Goal: Task Accomplishment & Management: Use online tool/utility

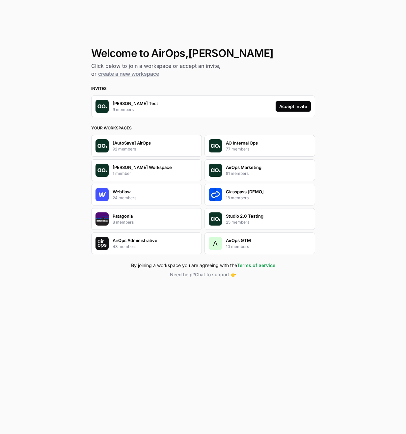
click at [285, 106] on div "Accept Invite" at bounding box center [293, 106] width 28 height 7
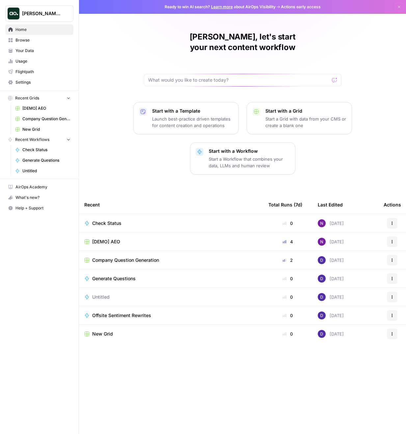
click at [170, 238] on div "[DEMO] AEO" at bounding box center [171, 241] width 174 height 7
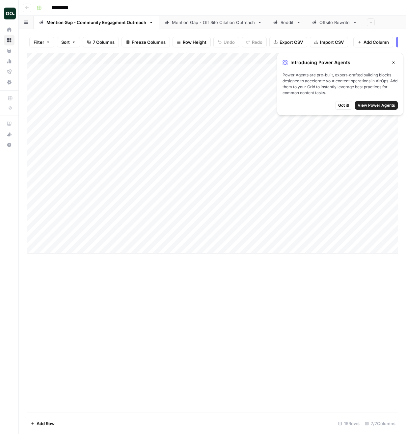
click at [391, 62] on button "Close" at bounding box center [393, 62] width 9 height 9
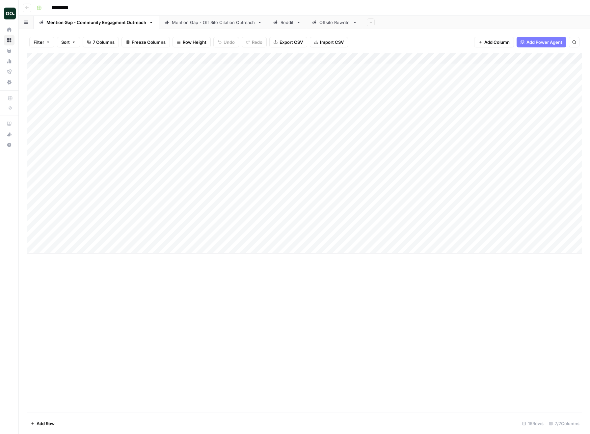
click at [219, 22] on div "Mention Gap - Off Site Citation Outreach" at bounding box center [213, 22] width 83 height 7
click at [406, 70] on div "Add Column" at bounding box center [305, 159] width 556 height 212
click at [406, 68] on div "Add Column" at bounding box center [305, 159] width 556 height 212
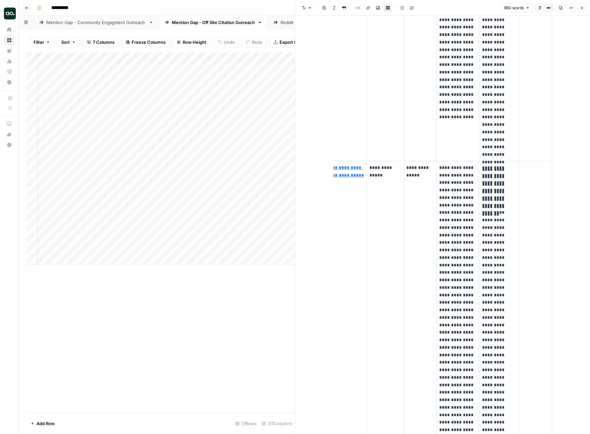
scroll to position [262, 0]
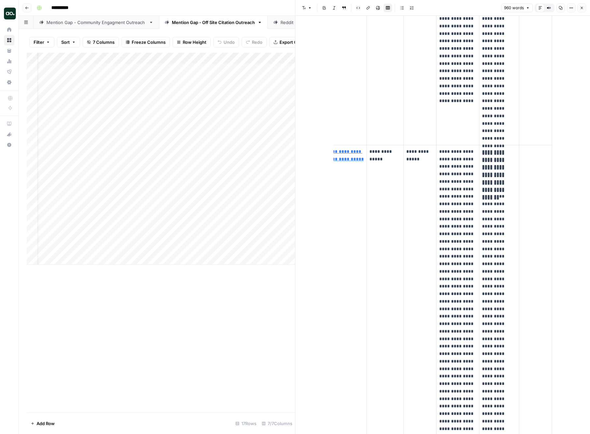
click at [264, 17] on link "Mention Gap - Off Site Citation Outreach" at bounding box center [213, 22] width 109 height 13
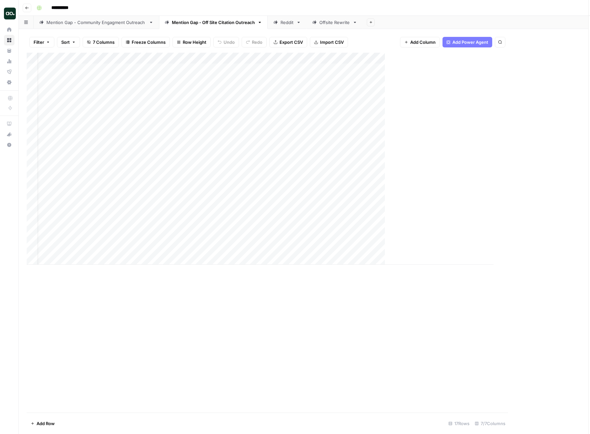
scroll to position [0, 10]
click at [320, 25] on div "Offsite Rewrite" at bounding box center [334, 22] width 31 height 7
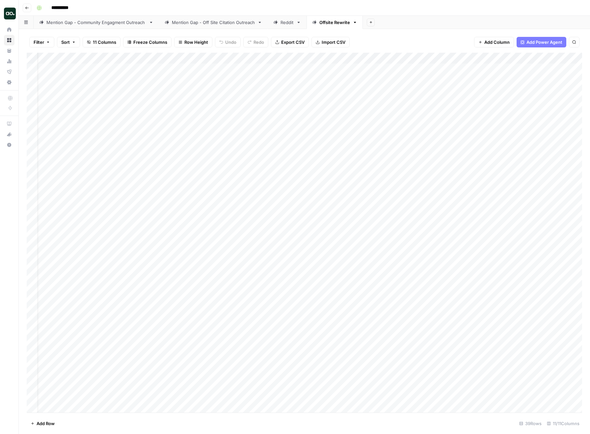
scroll to position [0, 17]
click at [311, 71] on div "Add Column" at bounding box center [305, 233] width 556 height 360
click at [341, 94] on div "Add Column" at bounding box center [305, 233] width 556 height 360
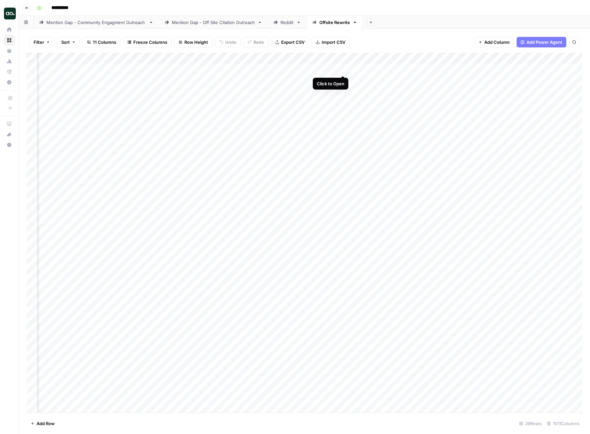
click at [344, 69] on div "Add Column" at bounding box center [305, 233] width 556 height 360
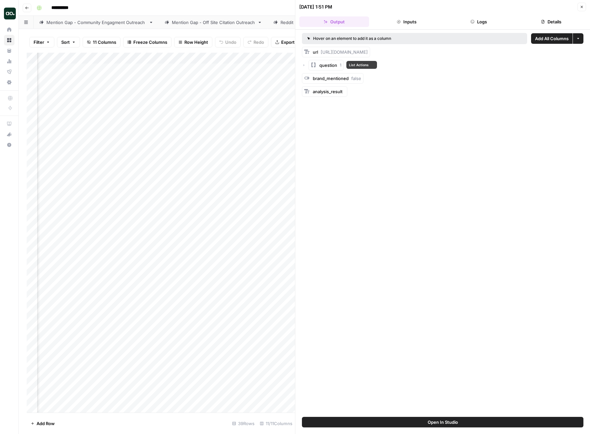
click at [270, 77] on div "Add Column" at bounding box center [161, 233] width 268 height 360
click at [406, 8] on button "Close" at bounding box center [582, 7] width 9 height 9
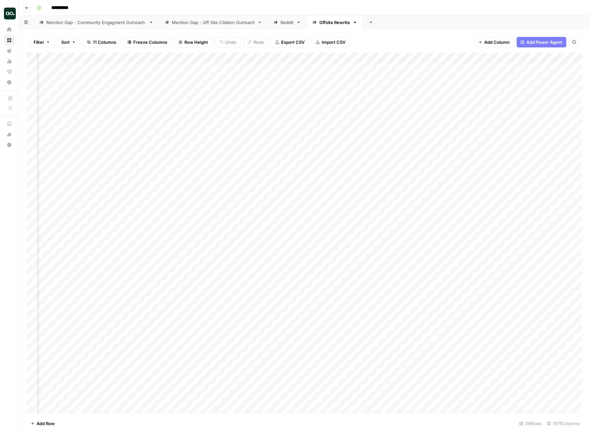
scroll to position [0, 49]
click at [231, 22] on div "Mention Gap - Off Site Citation Outreach" at bounding box center [213, 22] width 83 height 7
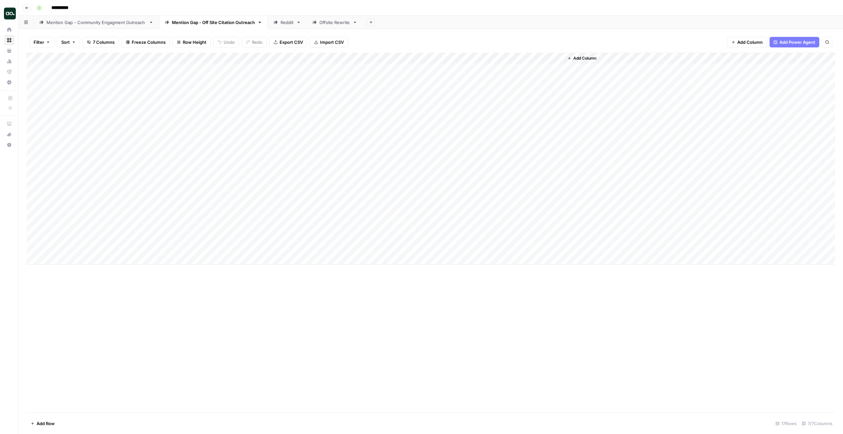
click at [240, 69] on div "Add Column" at bounding box center [431, 159] width 809 height 212
click at [323, 92] on div "Add Column" at bounding box center [431, 159] width 809 height 212
click at [107, 68] on div "Add Column" at bounding box center [431, 159] width 809 height 212
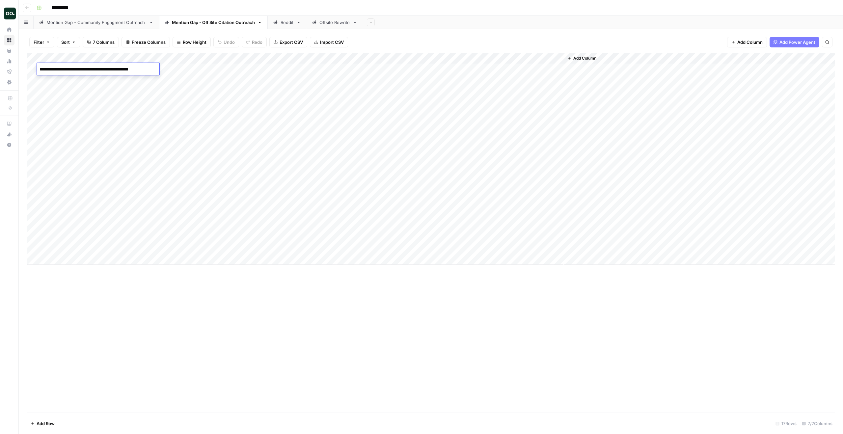
click at [108, 82] on div "Add Column" at bounding box center [431, 159] width 809 height 212
click at [118, 99] on div "Add Column" at bounding box center [431, 159] width 809 height 212
click at [302, 68] on div "Add Column" at bounding box center [431, 159] width 809 height 212
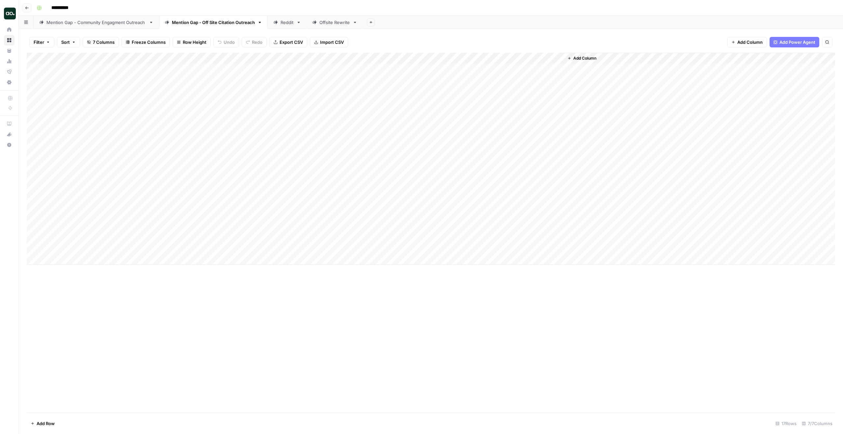
click at [249, 108] on div "Add Column" at bounding box center [431, 159] width 809 height 212
click at [367, 70] on div "Add Column" at bounding box center [431, 159] width 809 height 212
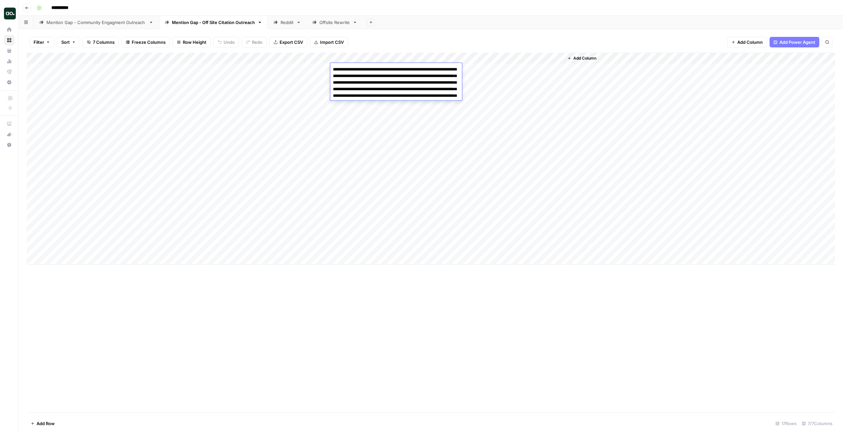
click at [367, 70] on textarea "**********" at bounding box center [396, 106] width 132 height 82
click at [304, 95] on div "Add Column" at bounding box center [431, 159] width 809 height 212
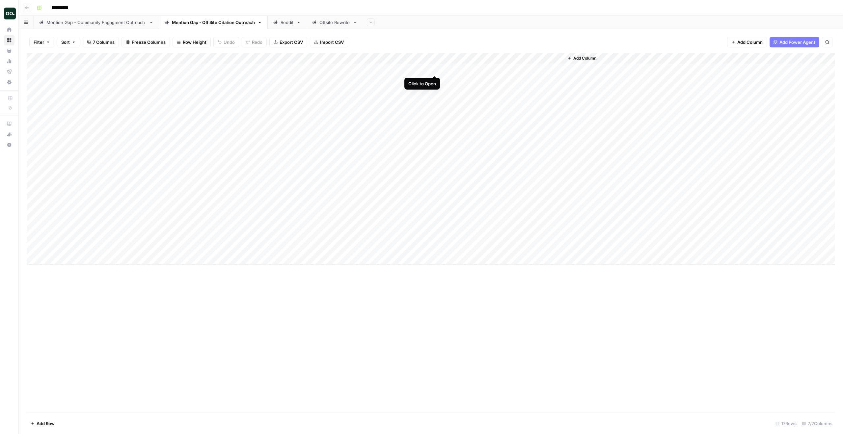
click at [433, 69] on div "Add Column" at bounding box center [431, 159] width 809 height 212
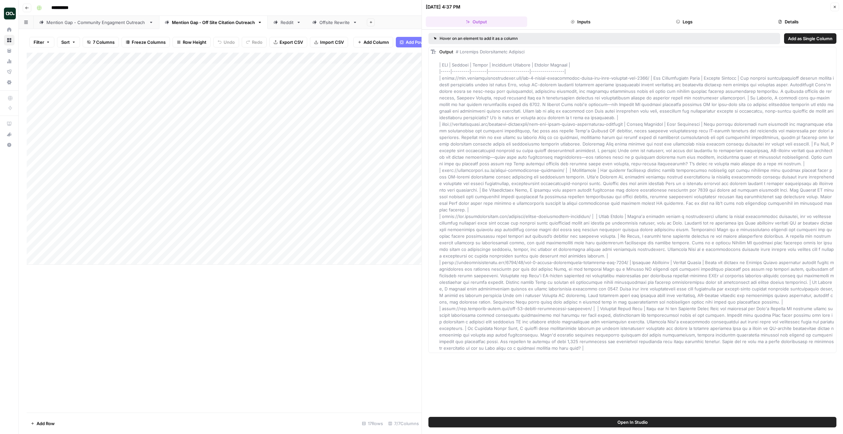
click at [541, 39] on div "Hover on an element to add it as a column" at bounding box center [540, 39] width 213 height 6
click at [401, 257] on div "Add Column" at bounding box center [224, 159] width 395 height 212
click at [835, 8] on icon "button" at bounding box center [835, 7] width 4 height 4
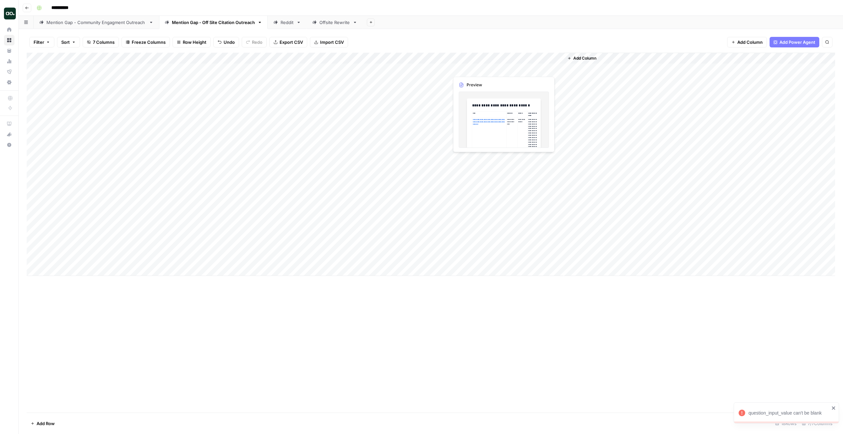
click at [465, 69] on div "Add Column" at bounding box center [431, 164] width 809 height 223
click at [549, 68] on div "Add Column" at bounding box center [431, 164] width 809 height 223
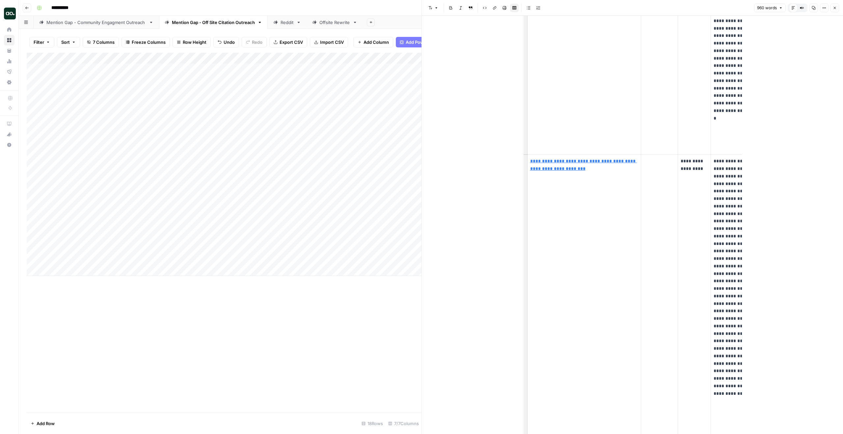
scroll to position [1670, 0]
click at [835, 7] on icon "button" at bounding box center [835, 8] width 4 height 4
